Goal: Task Accomplishment & Management: Manage account settings

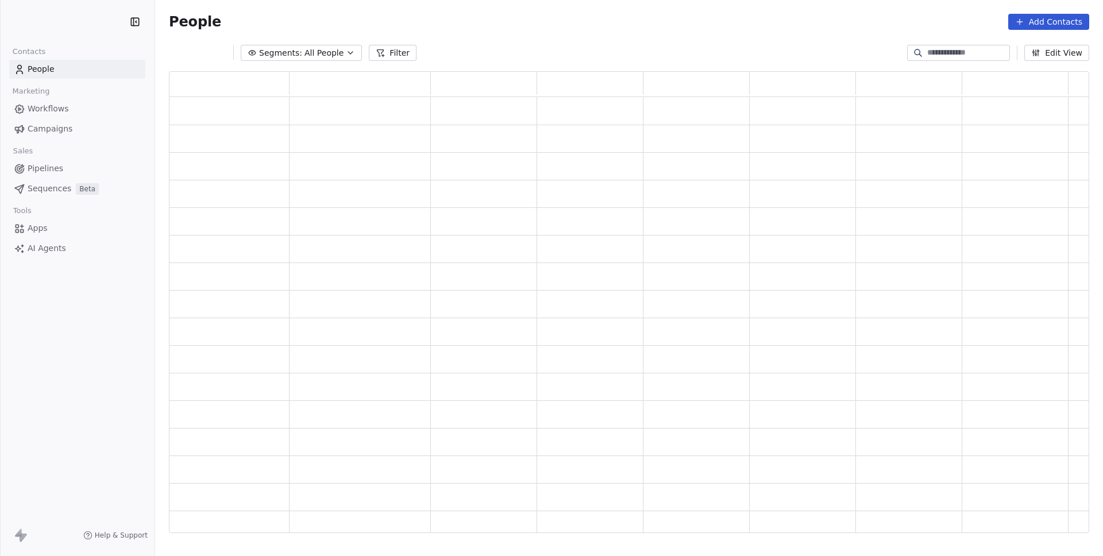
scroll to position [453, 888]
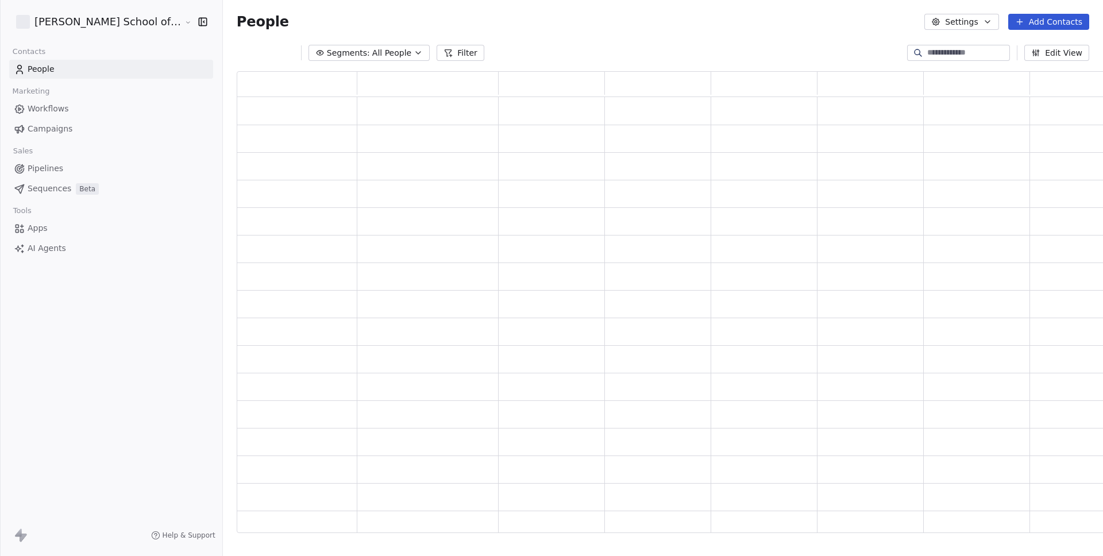
click at [327, 57] on span "Segments:" at bounding box center [348, 53] width 43 height 12
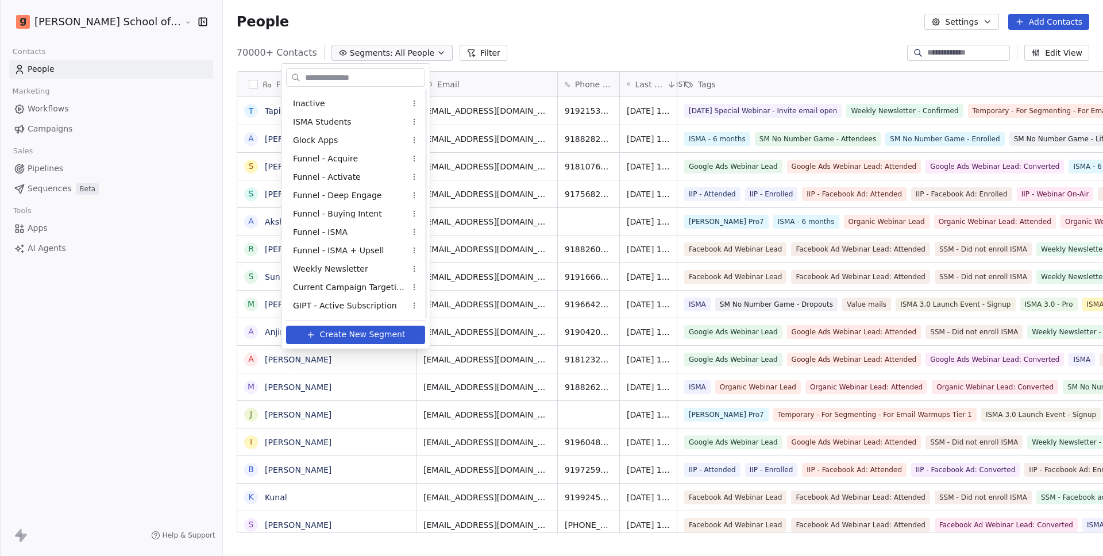
scroll to position [0, 0]
click at [60, 131] on html "[PERSON_NAME] School of Finance LLP Contacts People Marketing Workflows Campaig…" at bounding box center [551, 278] width 1103 height 556
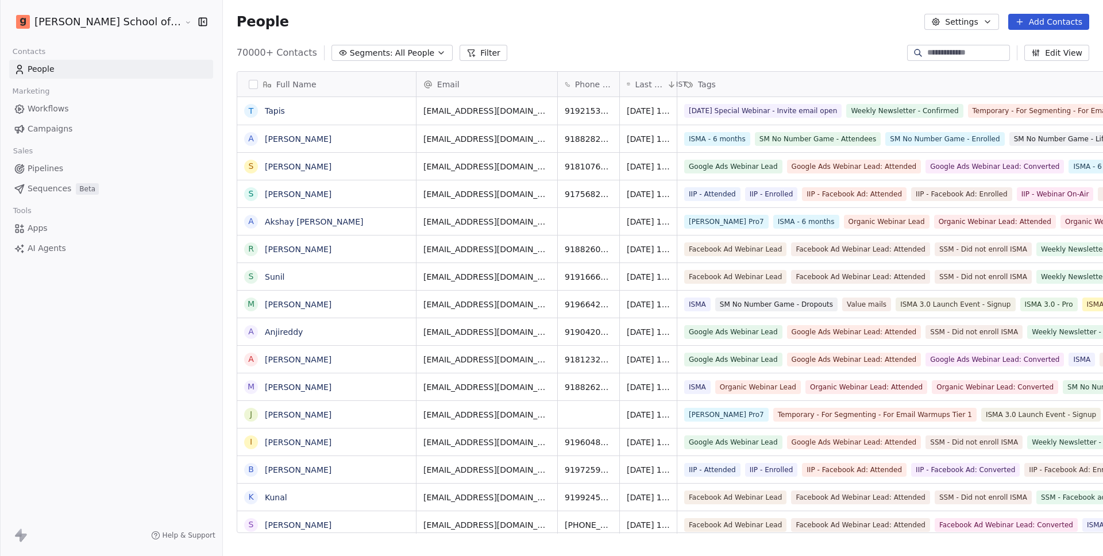
click at [60, 131] on span "Campaigns" at bounding box center [50, 129] width 45 height 12
click at [350, 55] on span "Segments:" at bounding box center [371, 53] width 43 height 12
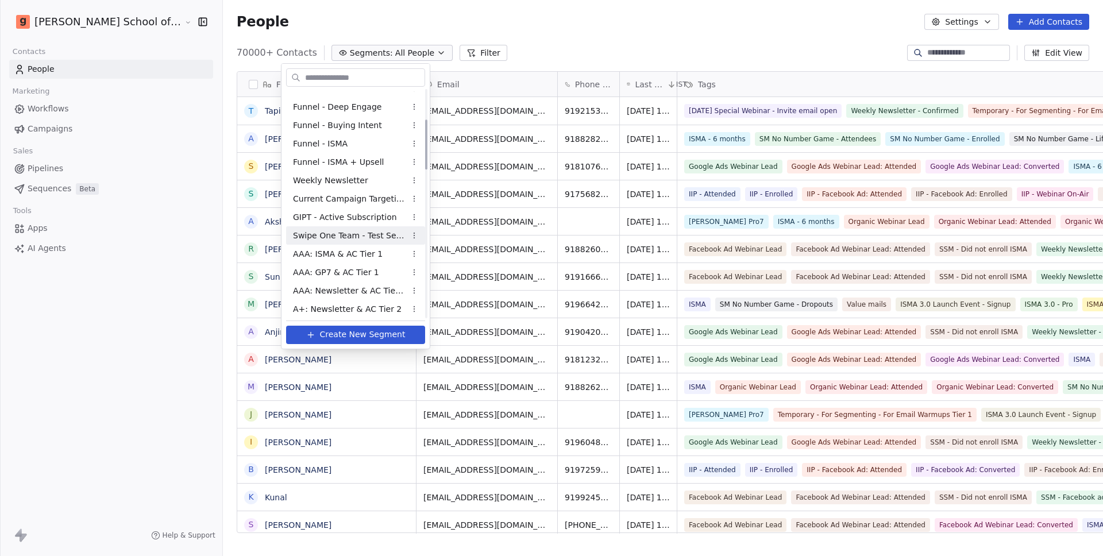
scroll to position [161, 0]
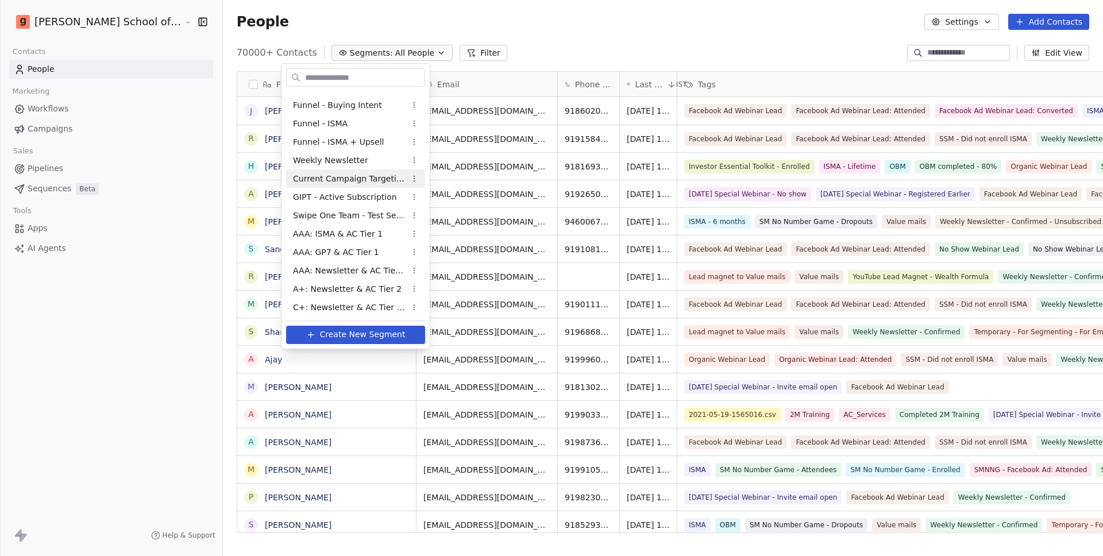
click at [364, 181] on span "Current Campaign Targeting" at bounding box center [349, 179] width 113 height 12
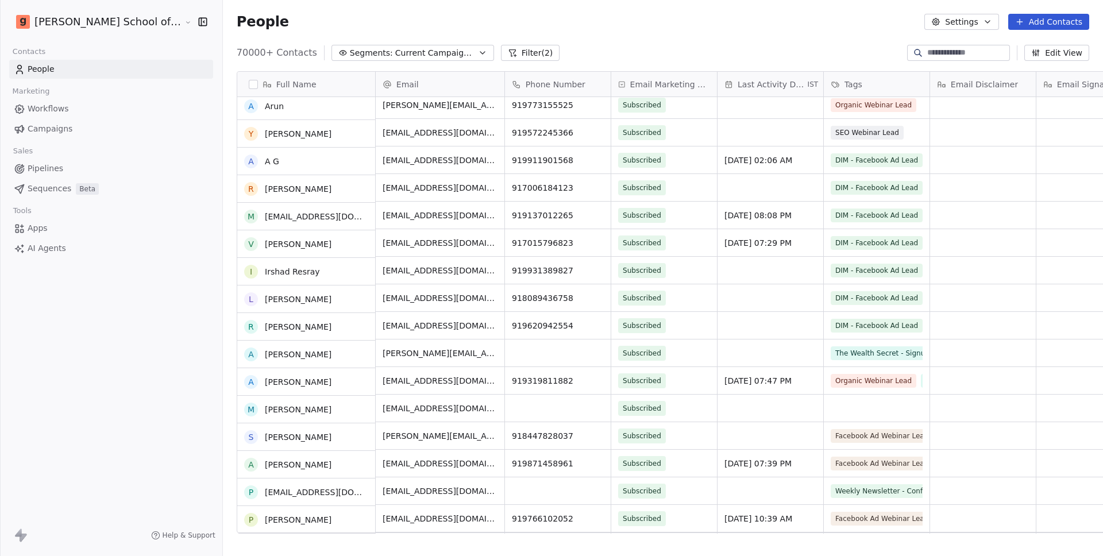
scroll to position [0, 0]
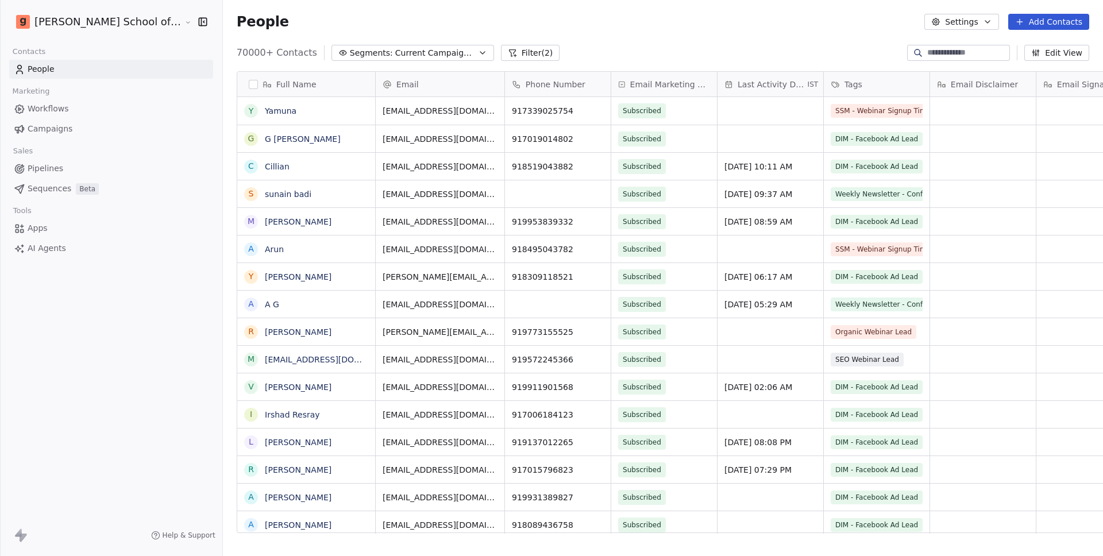
click at [501, 52] on button "Filter (2)" at bounding box center [530, 53] width 59 height 16
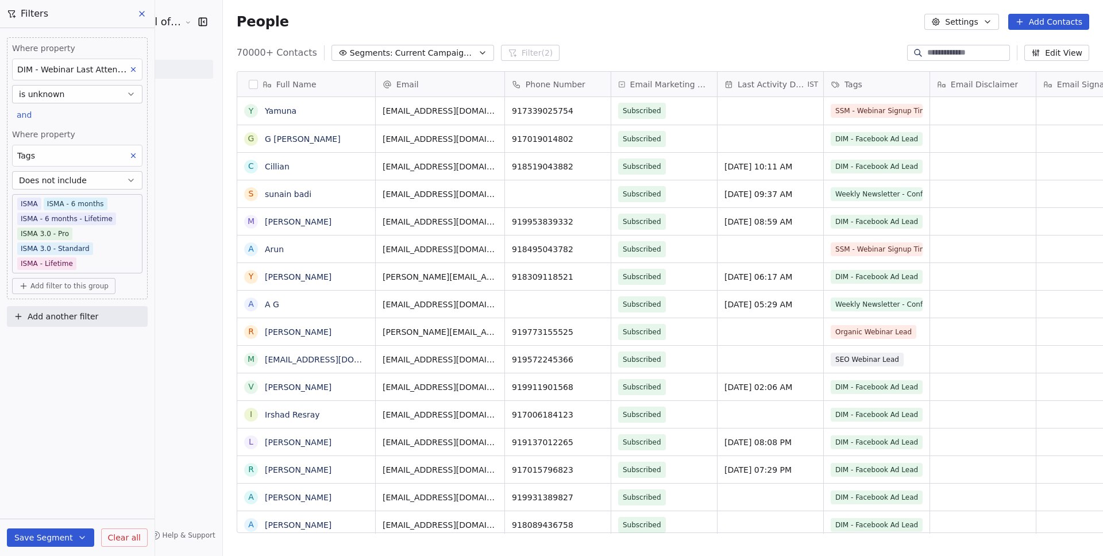
click at [710, 52] on div "70000+ Contacts Segments: Current Campaign Targeting Filter (2) Edit View" at bounding box center [663, 53] width 880 height 18
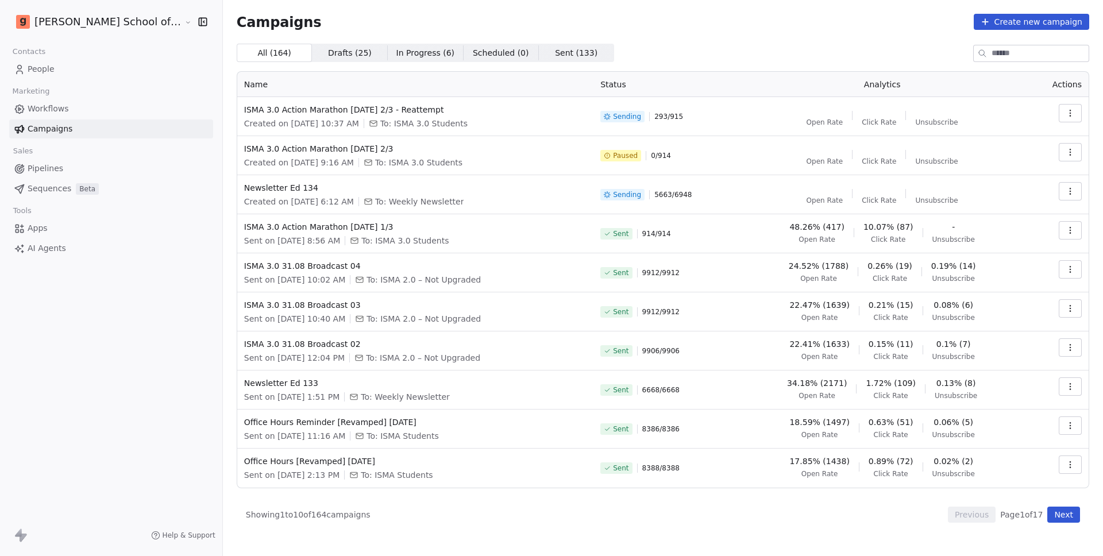
click at [1073, 518] on button "Next" at bounding box center [1064, 515] width 33 height 16
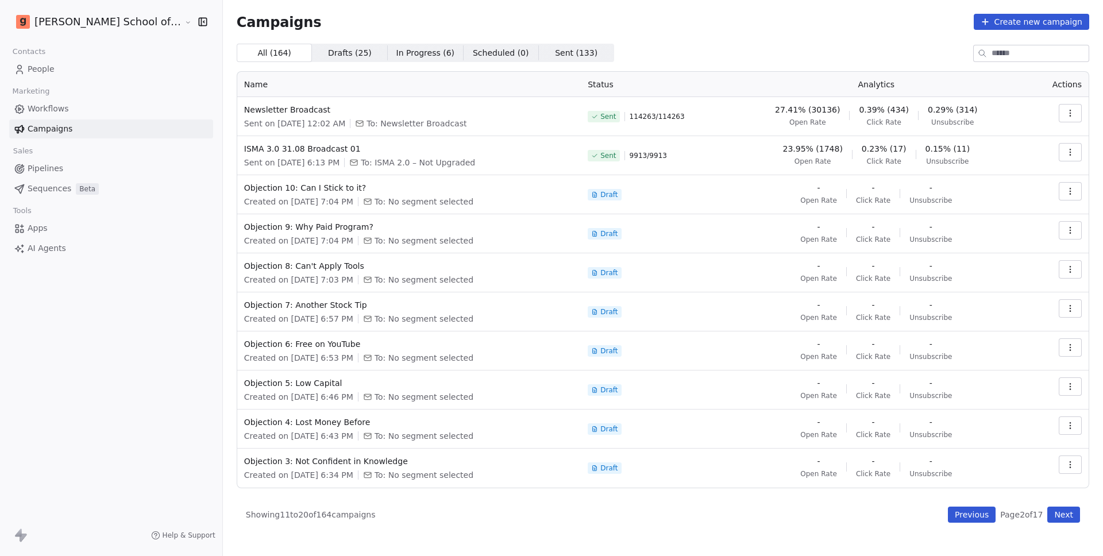
click at [969, 519] on button "Previous" at bounding box center [972, 515] width 48 height 16
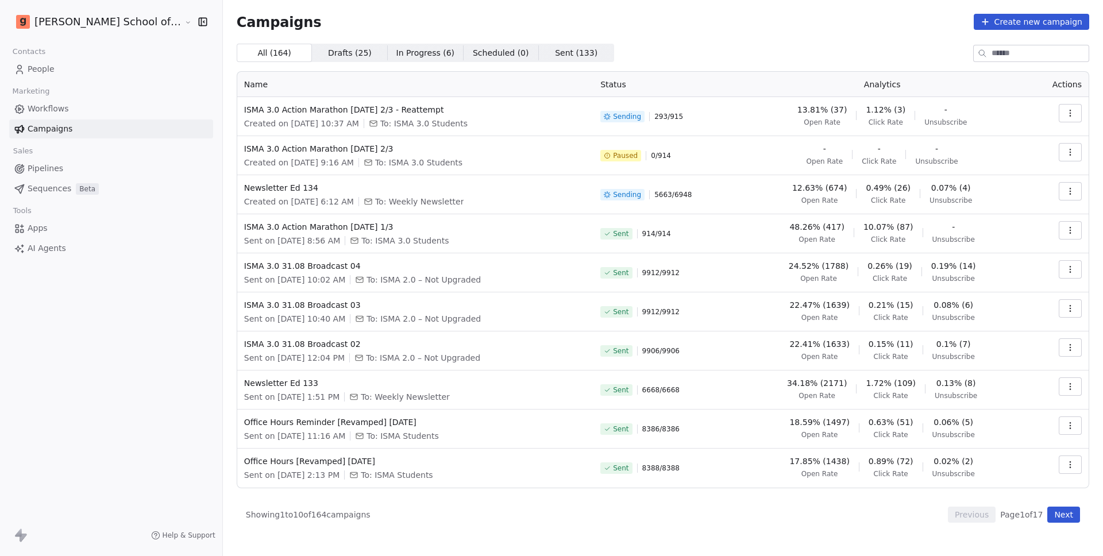
click at [1063, 513] on button "Next" at bounding box center [1064, 515] width 33 height 16
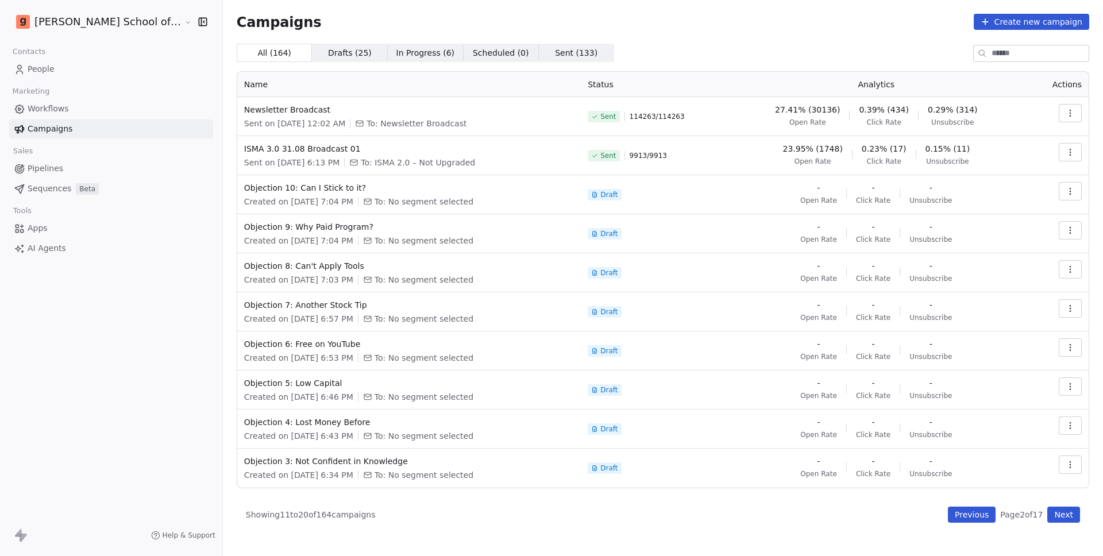
click at [1063, 513] on button "Next" at bounding box center [1064, 515] width 33 height 16
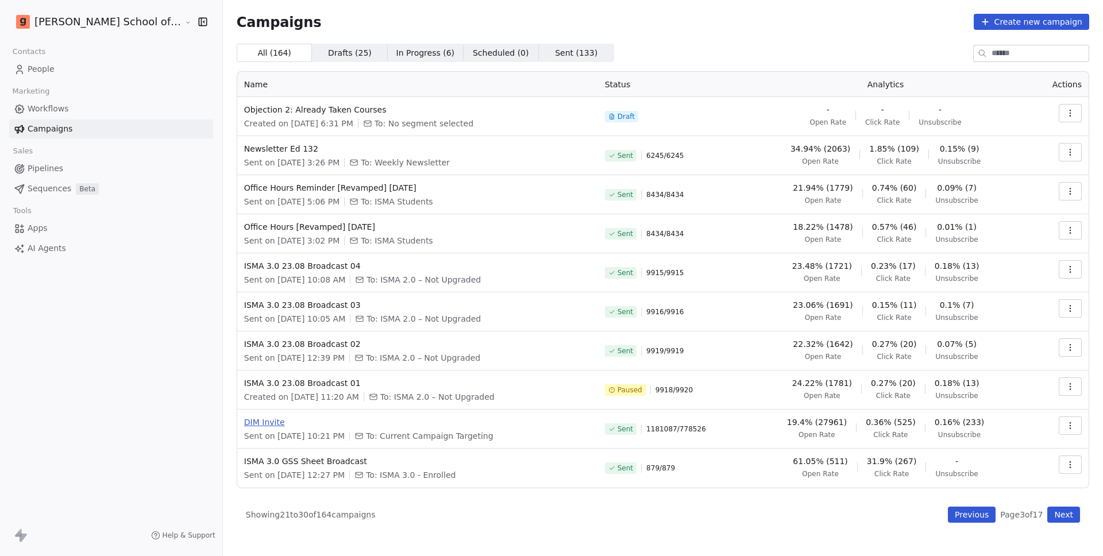
click at [244, 423] on span "DIM Invite" at bounding box center [417, 422] width 347 height 11
